Goal: Find contact information: Find contact information

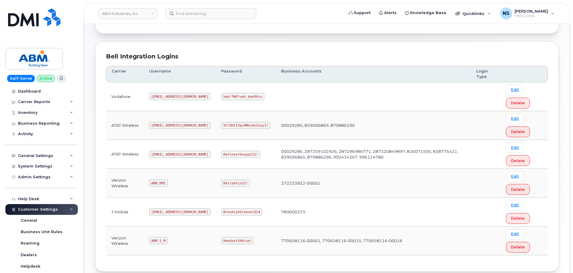
scroll to position [94, 0]
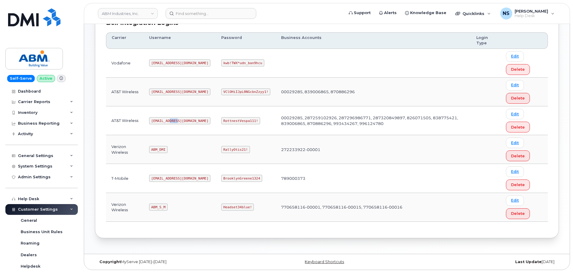
click at [168, 125] on td "[EMAIL_ADDRESS][DOMAIN_NAME]" at bounding box center [180, 120] width 72 height 29
click at [167, 121] on code "[EMAIL_ADDRESS][DOMAIN_NAME]" at bounding box center [179, 120] width 61 height 7
drag, startPoint x: 168, startPoint y: 121, endPoint x: 168, endPoint y: 114, distance: 6.6
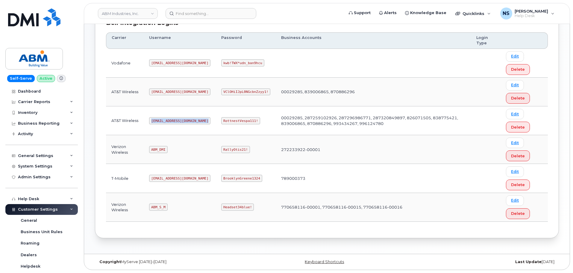
click at [168, 121] on code "[EMAIL_ADDRESS][DOMAIN_NAME]" at bounding box center [179, 120] width 61 height 7
copy code "[EMAIL_ADDRESS][DOMAIN_NAME]"
click at [221, 123] on code "RottnestVespa111!" at bounding box center [240, 120] width 39 height 7
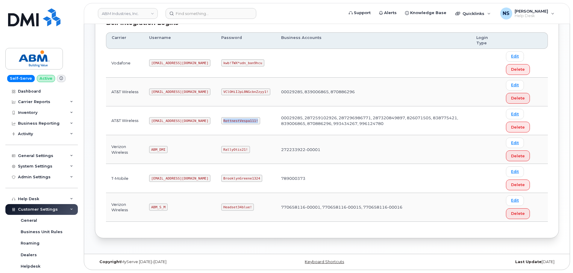
click at [221, 123] on code "RottnestVespa111!" at bounding box center [240, 120] width 39 height 7
copy code "RottnestVespa111!"
